Goal: Information Seeking & Learning: Learn about a topic

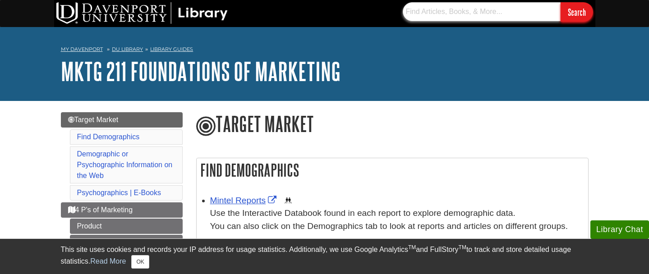
click at [486, 10] on input "text" at bounding box center [482, 11] width 158 height 19
type input "B"
type input "[PERSON_NAME]"
click at [561, 2] on input "Search" at bounding box center [577, 11] width 32 height 19
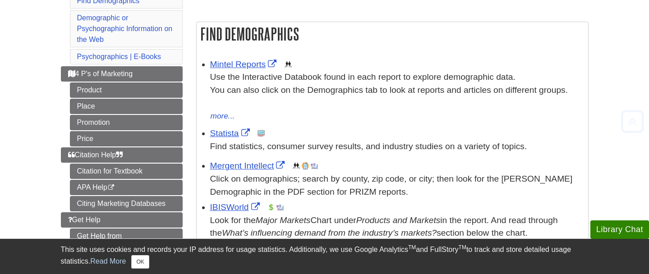
scroll to position [137, 0]
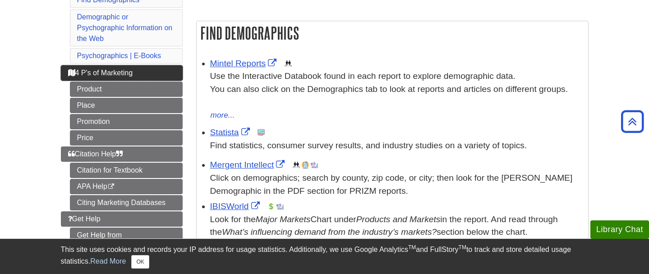
click at [140, 72] on link "4 P's of Marketing" at bounding box center [122, 72] width 122 height 15
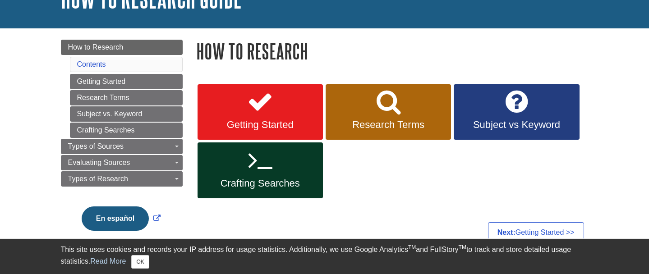
scroll to position [72, 0]
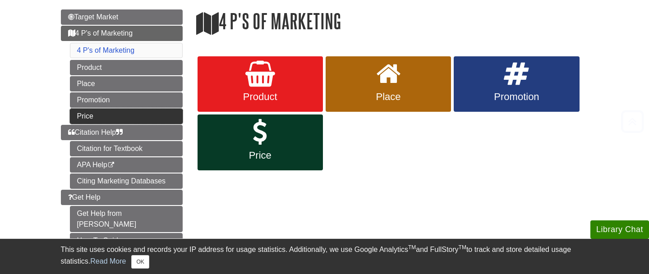
scroll to position [121, 0]
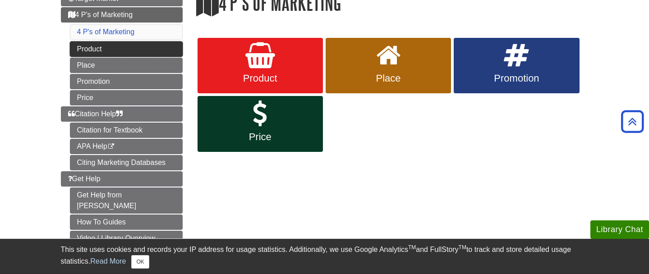
click at [143, 46] on link "Product" at bounding box center [126, 49] width 113 height 15
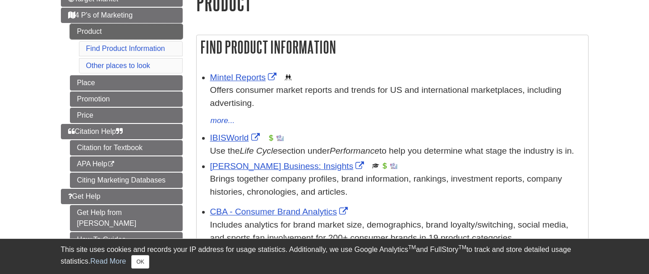
scroll to position [143, 0]
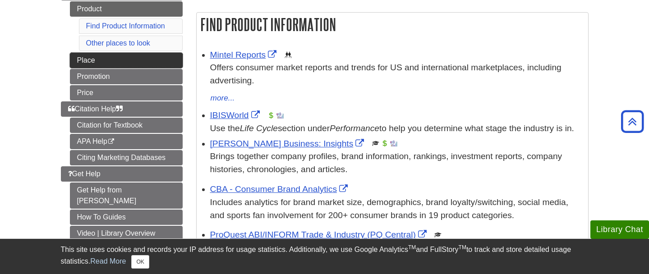
click at [140, 62] on link "Place" at bounding box center [126, 60] width 113 height 15
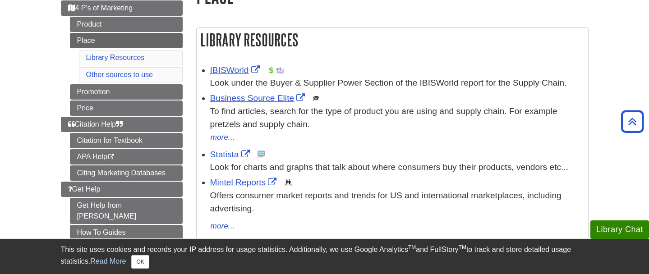
scroll to position [138, 0]
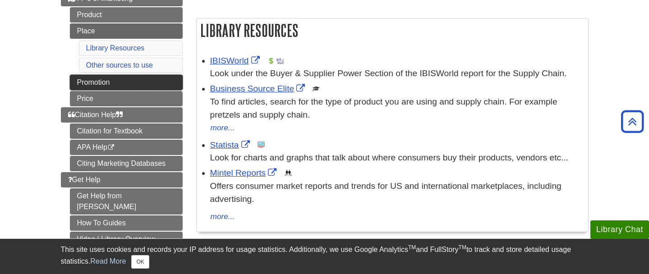
click at [151, 87] on link "Promotion" at bounding box center [126, 82] width 113 height 15
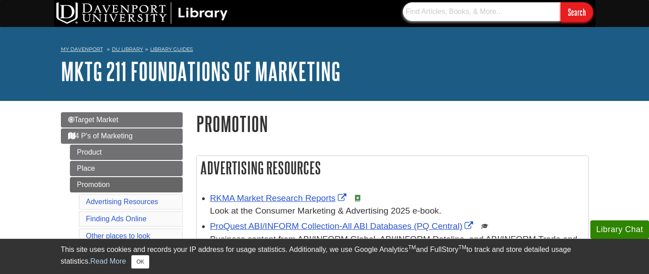
click at [482, 11] on input "text" at bounding box center [482, 11] width 158 height 19
type input "choclate"
click at [561, 2] on input "Search" at bounding box center [577, 11] width 32 height 19
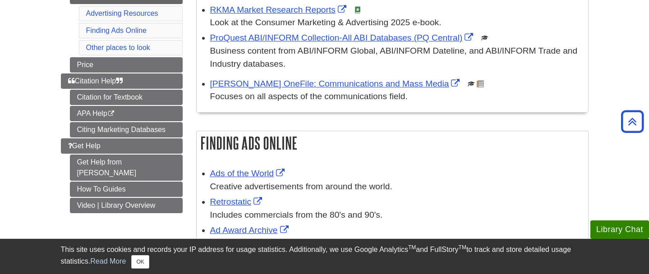
scroll to position [60, 0]
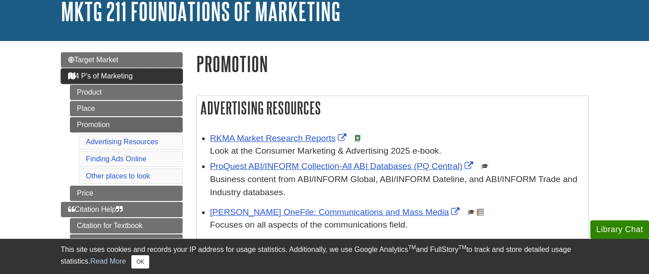
click at [125, 79] on span "4 P's of Marketing" at bounding box center [100, 76] width 65 height 8
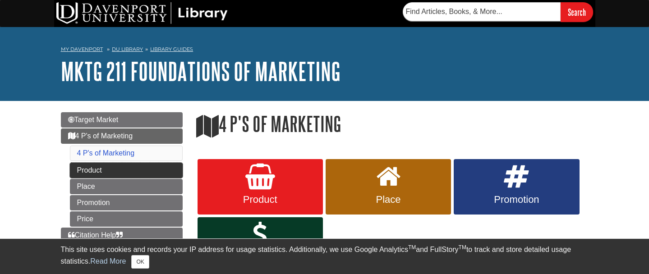
click at [97, 173] on link "Product" at bounding box center [126, 170] width 113 height 15
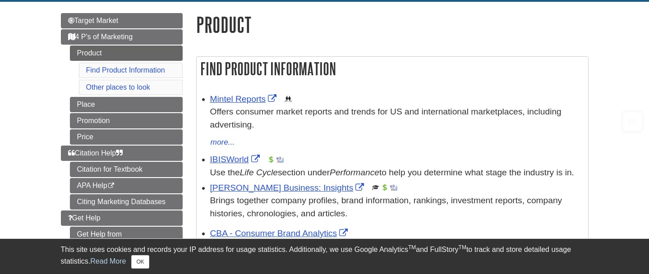
scroll to position [144, 0]
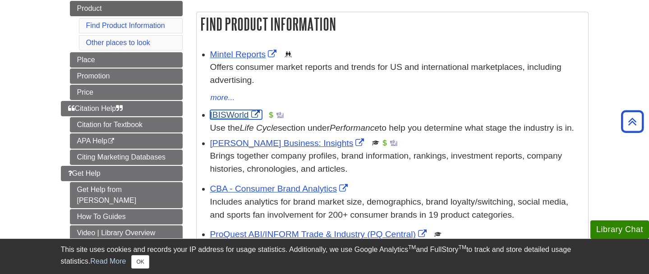
click at [241, 112] on link "IBISWorld" at bounding box center [236, 114] width 52 height 9
click at [228, 115] on link "IBISWorld" at bounding box center [236, 114] width 52 height 9
